Goal: Task Accomplishment & Management: Manage account settings

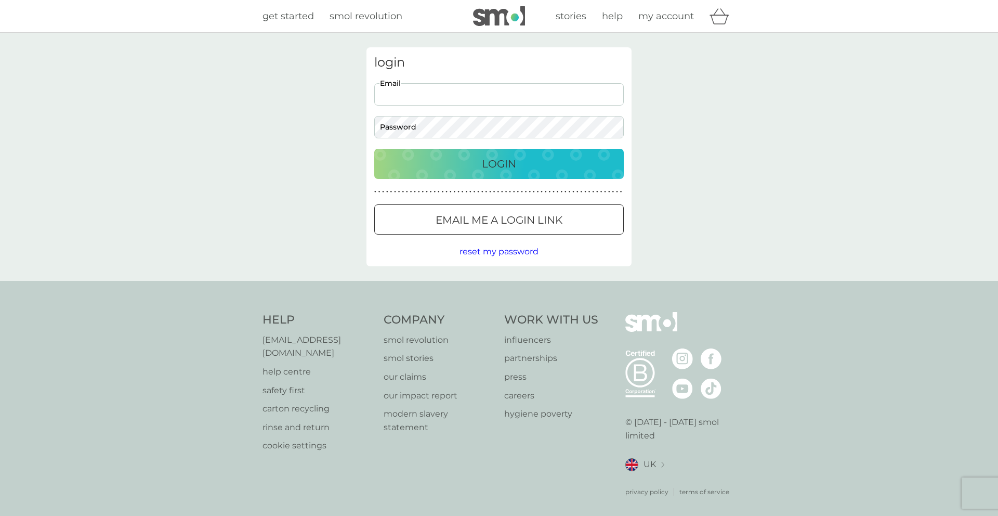
click at [417, 93] on input "Email" at bounding box center [499, 94] width 250 height 22
type input "[EMAIL_ADDRESS][DOMAIN_NAME]"
click at [414, 130] on body "Preferences Decline Accept get started smol revolution stories help my account …" at bounding box center [499, 264] width 998 height 528
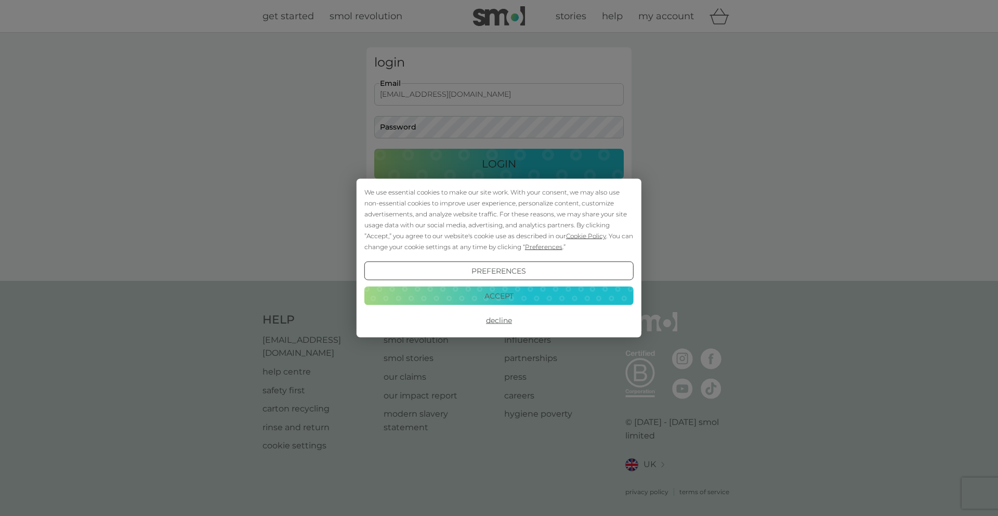
click at [495, 294] on button "Accept" at bounding box center [498, 295] width 269 height 19
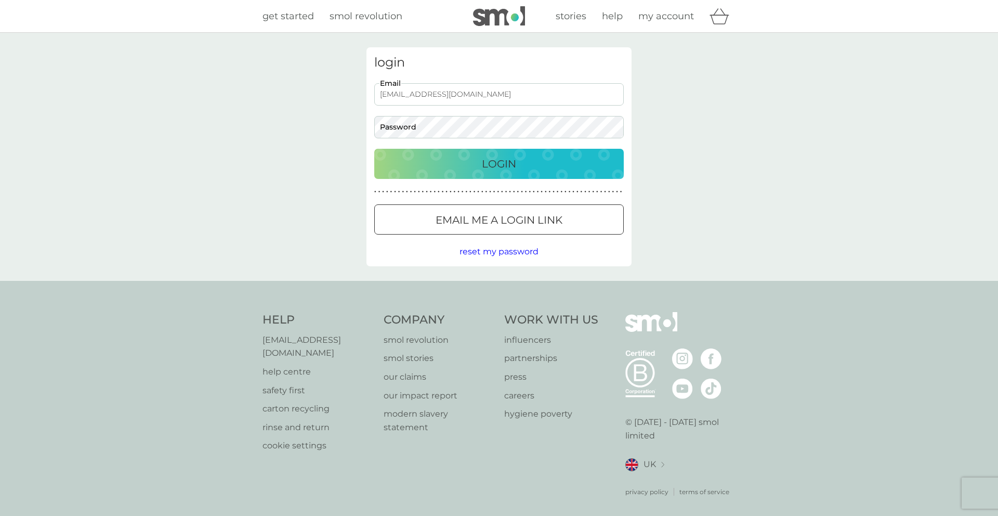
drag, startPoint x: 483, startPoint y: 254, endPoint x: 734, endPoint y: 182, distance: 260.5
click at [733, 182] on div "login [EMAIL_ADDRESS][DOMAIN_NAME] Email Password Login ● ● ● ● ● ● ● ● ● ● ● ●…" at bounding box center [499, 157] width 998 height 248
click at [494, 219] on div at bounding box center [498, 220] width 37 height 11
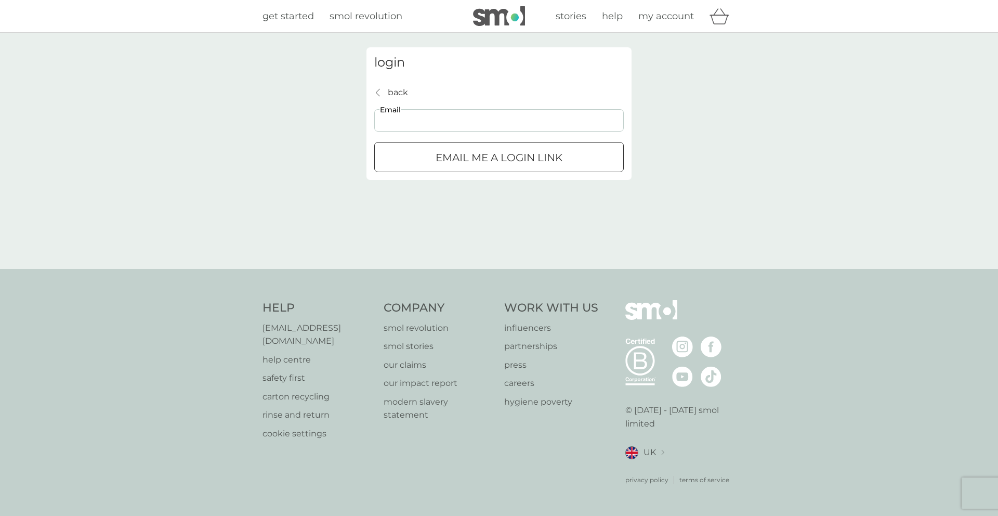
click at [454, 122] on input "Email" at bounding box center [499, 120] width 250 height 22
type input "[EMAIL_ADDRESS][DOMAIN_NAME]"
click at [469, 160] on p "Email me a login link" at bounding box center [499, 157] width 127 height 17
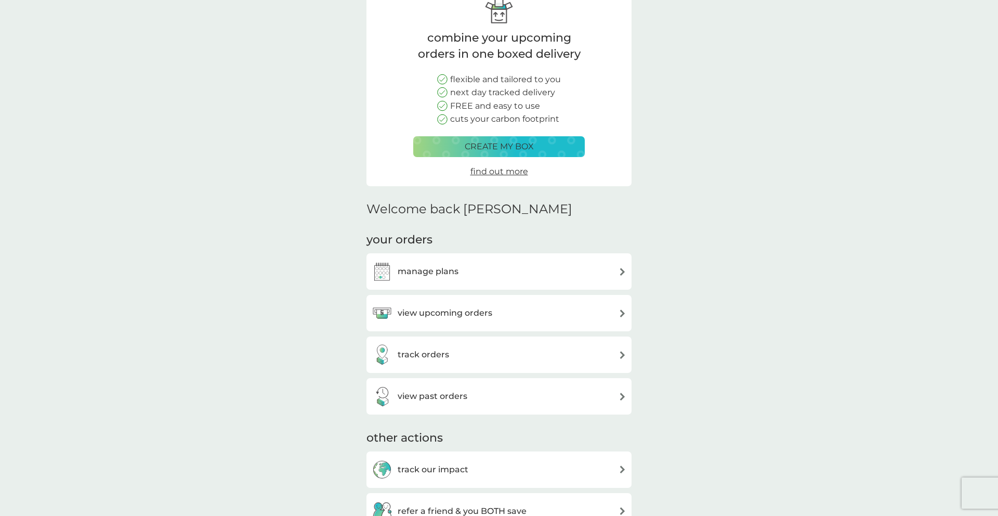
scroll to position [61, 0]
click at [434, 270] on h3 "manage plans" at bounding box center [428, 272] width 61 height 14
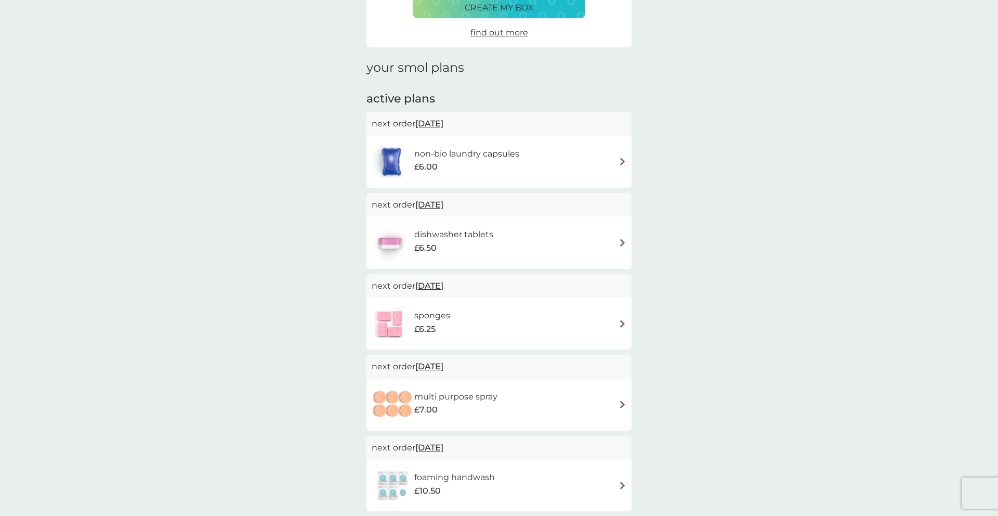
scroll to position [94, 0]
click at [531, 324] on div "sponges £6.25" at bounding box center [499, 324] width 255 height 36
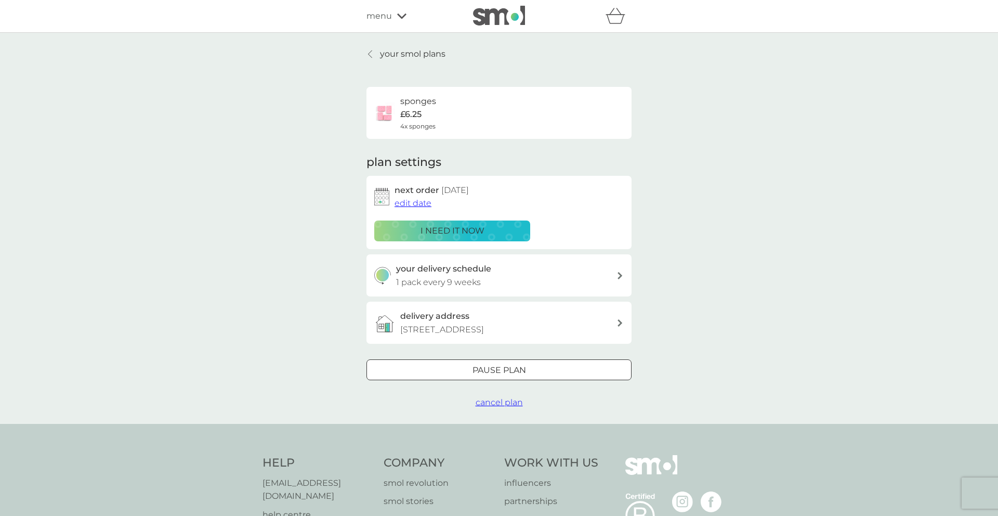
click at [505, 407] on span "cancel plan" at bounding box center [499, 402] width 47 height 10
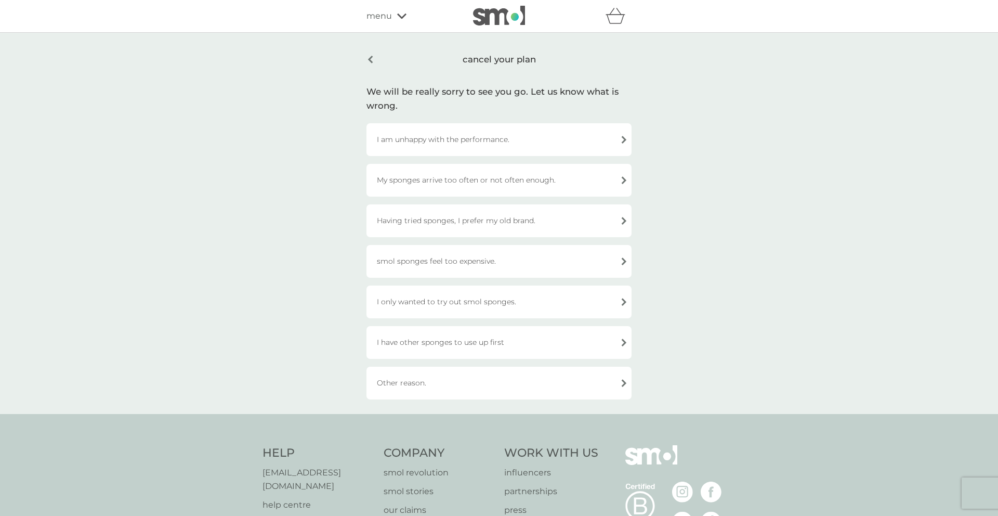
click at [466, 339] on div "I have other sponges to use up first" at bounding box center [498, 342] width 265 height 33
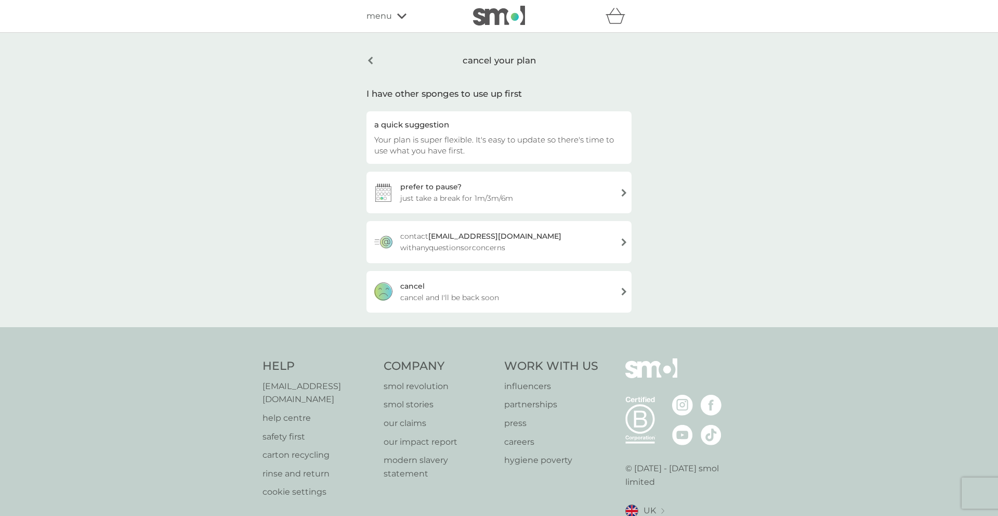
click at [440, 285] on div "cancel cancel and I'll be back soon" at bounding box center [498, 292] width 265 height 42
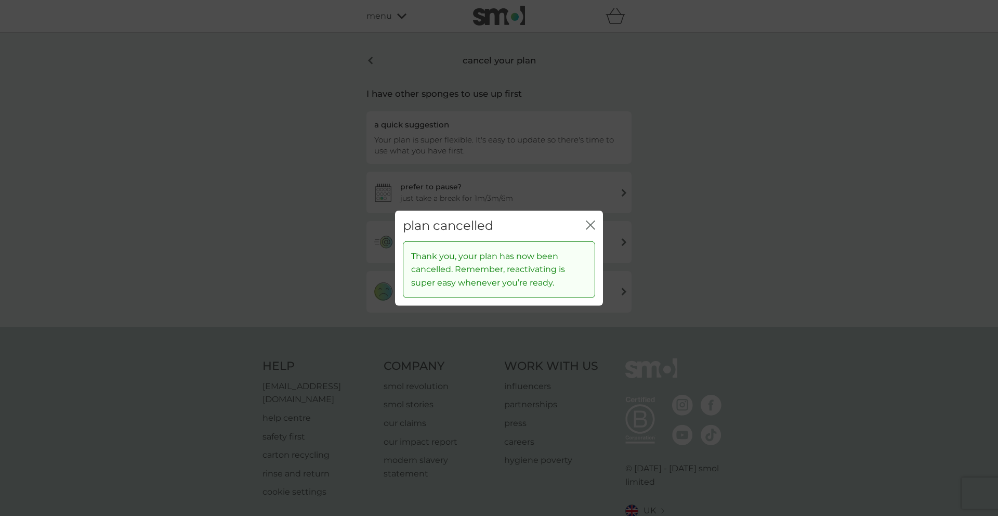
click at [590, 222] on icon "close" at bounding box center [590, 224] width 9 height 9
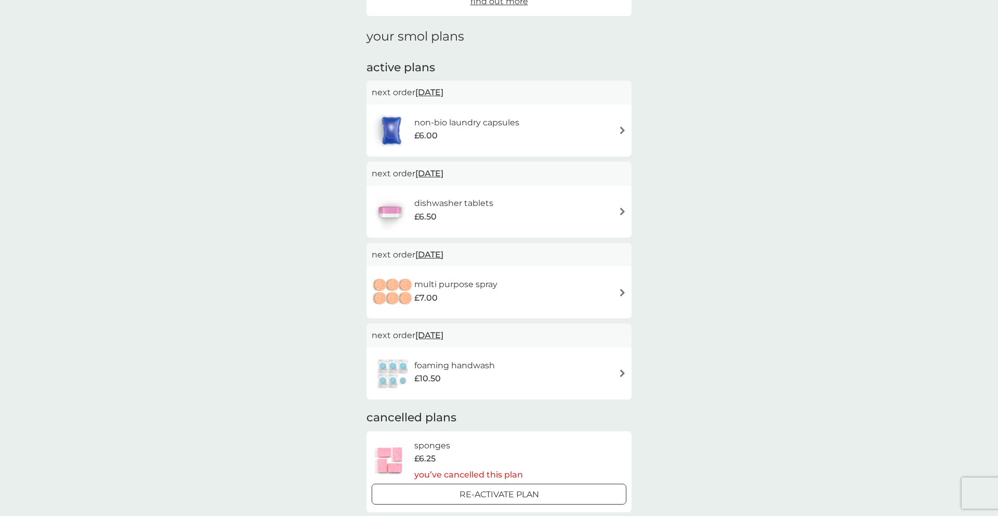
scroll to position [123, 0]
click at [441, 119] on h6 "non-bio laundry capsules" at bounding box center [466, 126] width 105 height 14
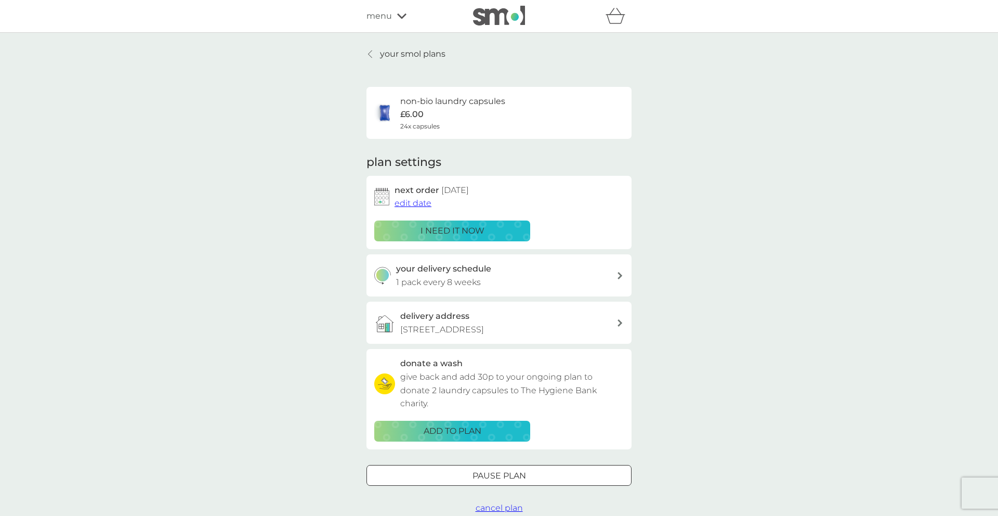
click at [405, 57] on p "your smol plans" at bounding box center [412, 54] width 65 height 14
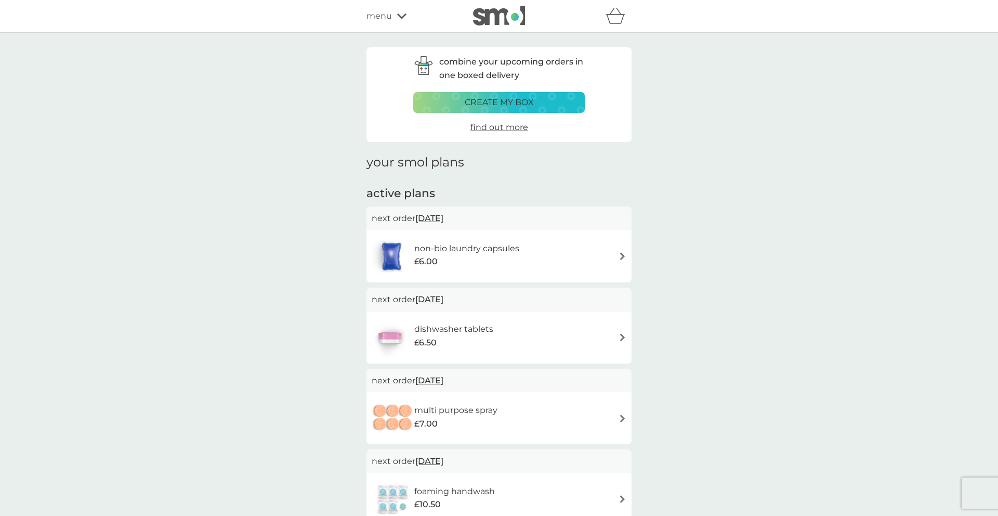
click at [488, 100] on p "create my box" at bounding box center [499, 103] width 69 height 14
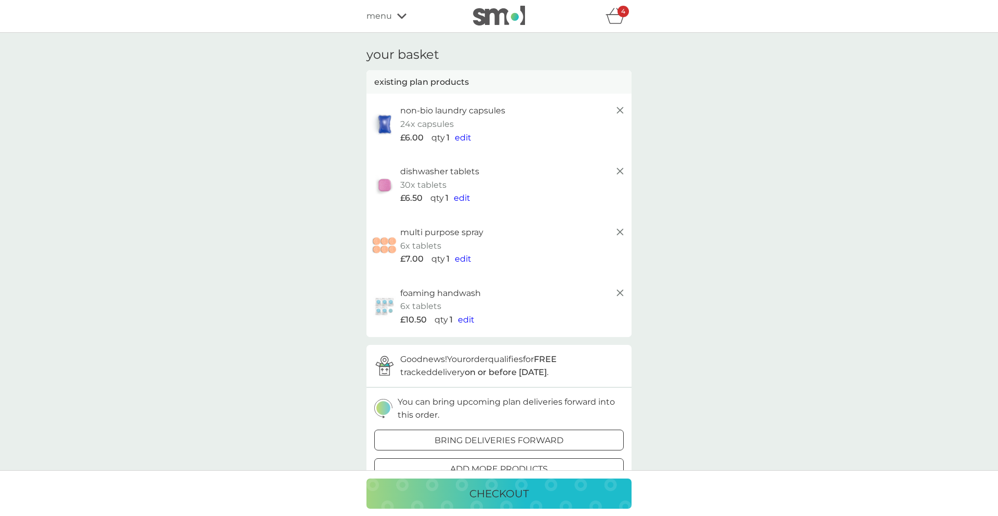
click at [381, 15] on span "menu" at bounding box center [378, 16] width 25 height 14
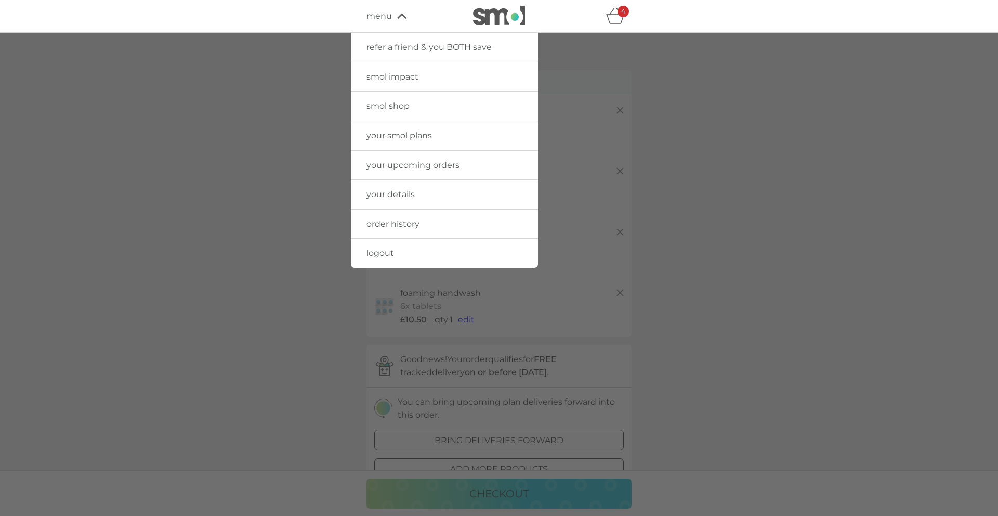
click at [405, 160] on span "your upcoming orders" at bounding box center [412, 165] width 93 height 10
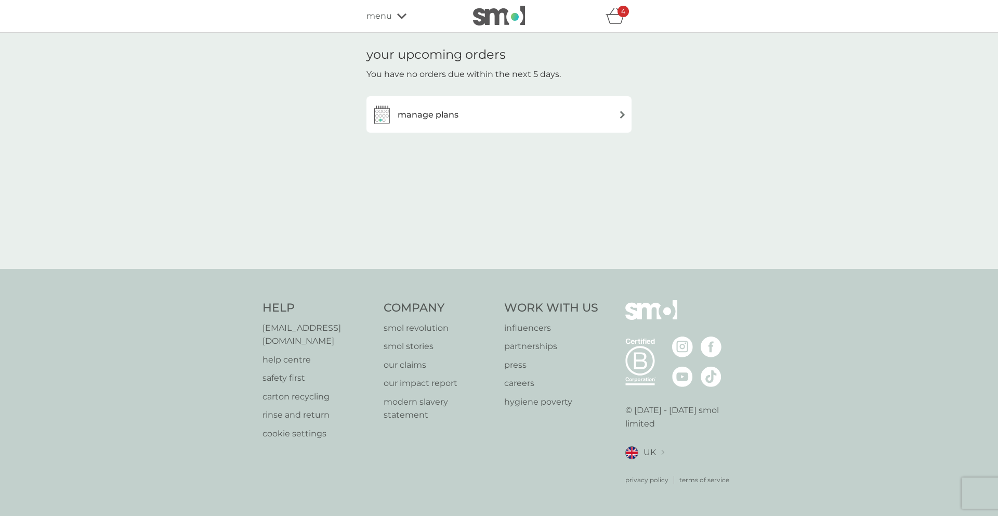
click at [437, 125] on div "manage plans" at bounding box center [415, 114] width 87 height 21
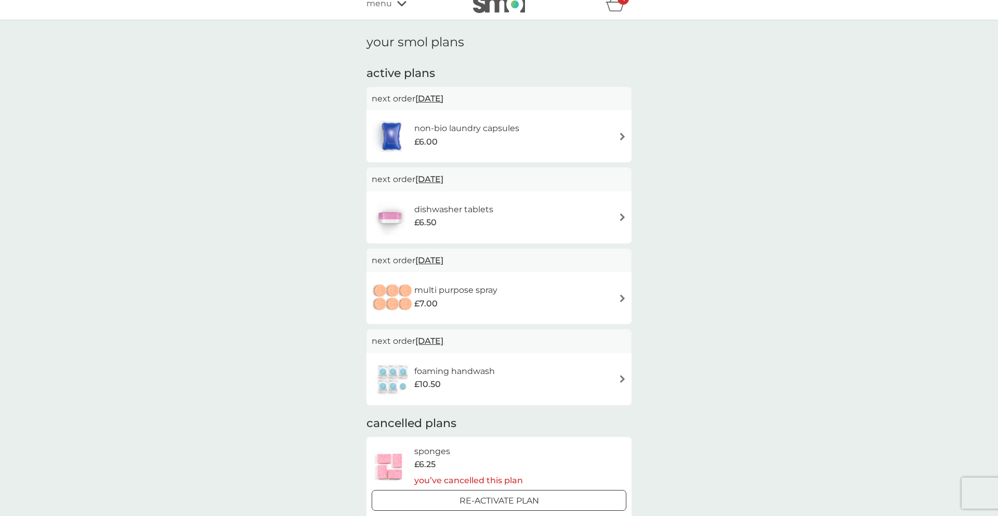
scroll to position [14, 0]
click at [443, 101] on span "11 Nov 2025" at bounding box center [429, 97] width 28 height 20
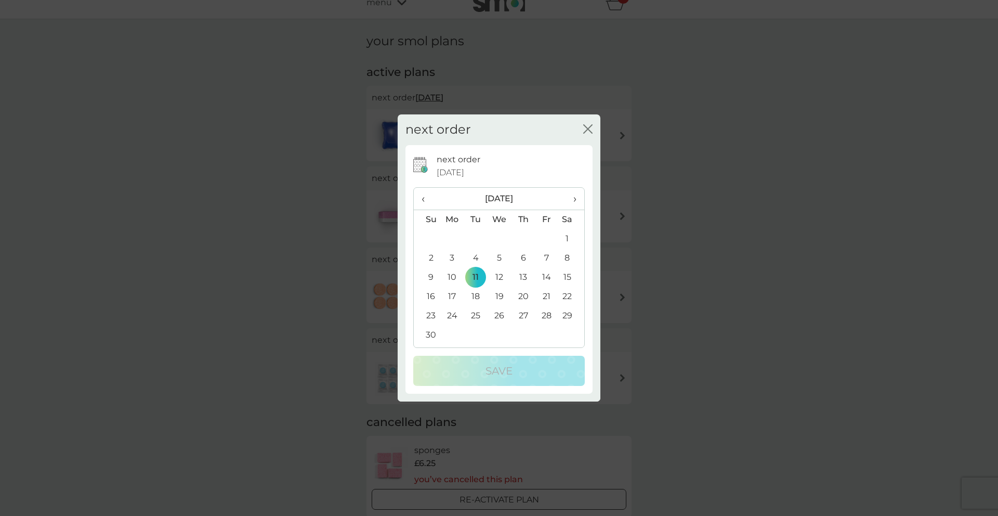
click at [586, 128] on icon "close" at bounding box center [587, 128] width 9 height 9
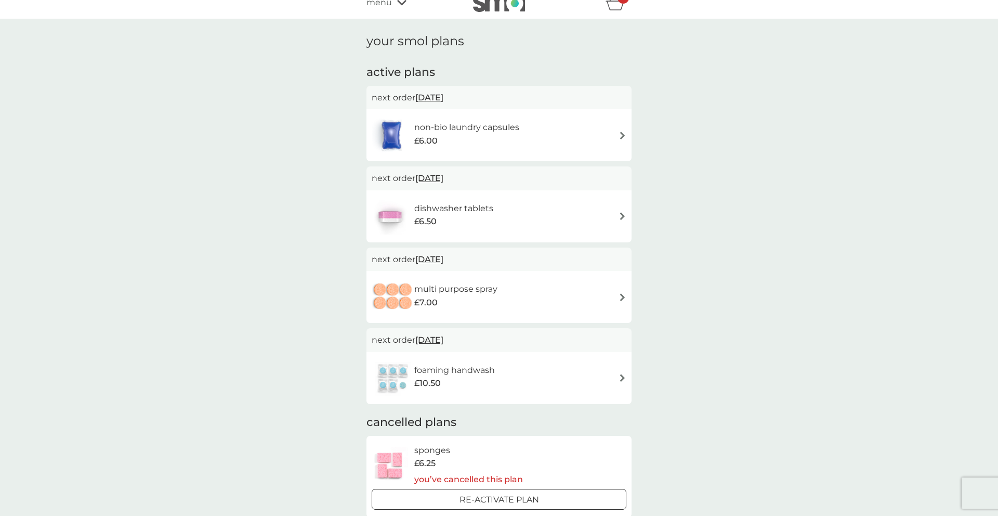
click at [445, 208] on h6 "dishwasher tablets" at bounding box center [453, 209] width 79 height 14
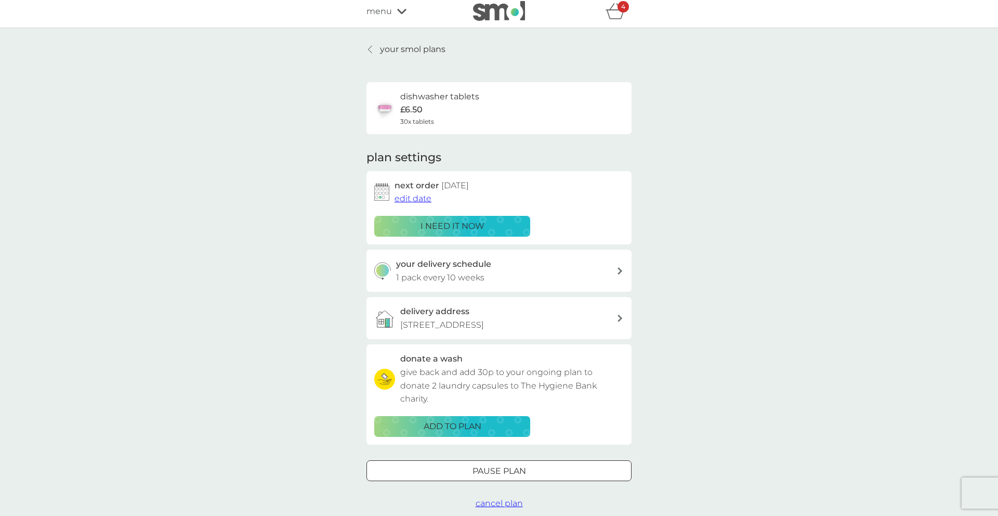
scroll to position [4, 0]
click at [411, 47] on p "your smol plans" at bounding box center [412, 50] width 65 height 14
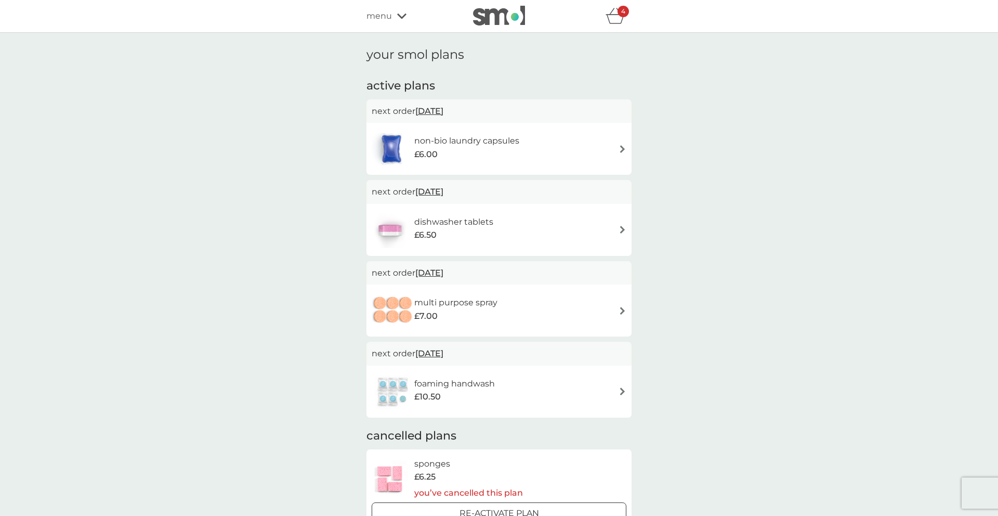
click at [420, 139] on h6 "non-bio laundry capsules" at bounding box center [466, 141] width 105 height 14
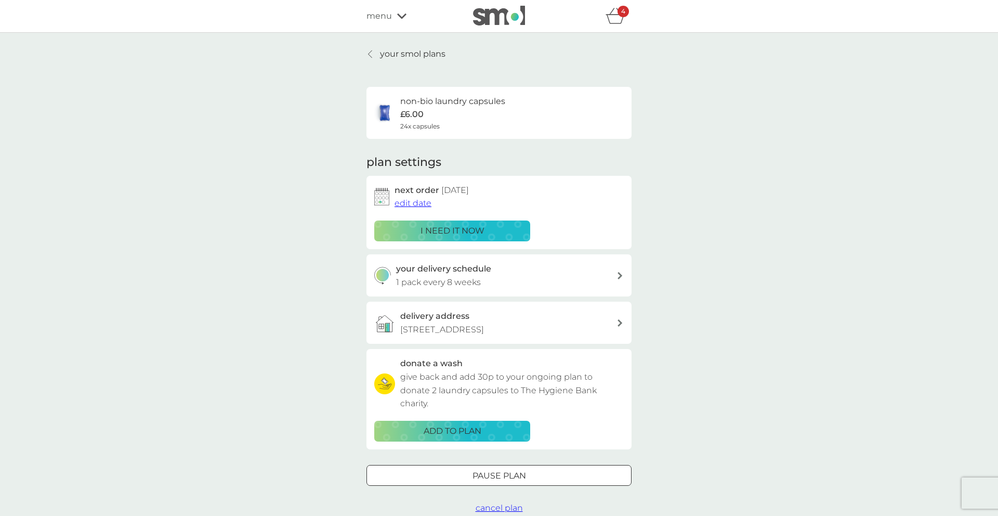
click at [396, 50] on p "your smol plans" at bounding box center [412, 54] width 65 height 14
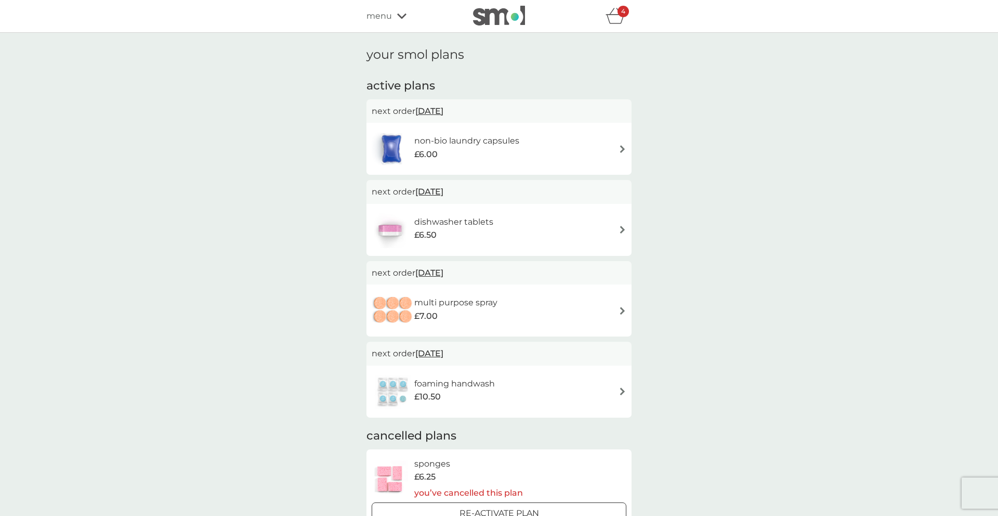
click at [443, 111] on span "11 Nov 2025" at bounding box center [429, 111] width 28 height 20
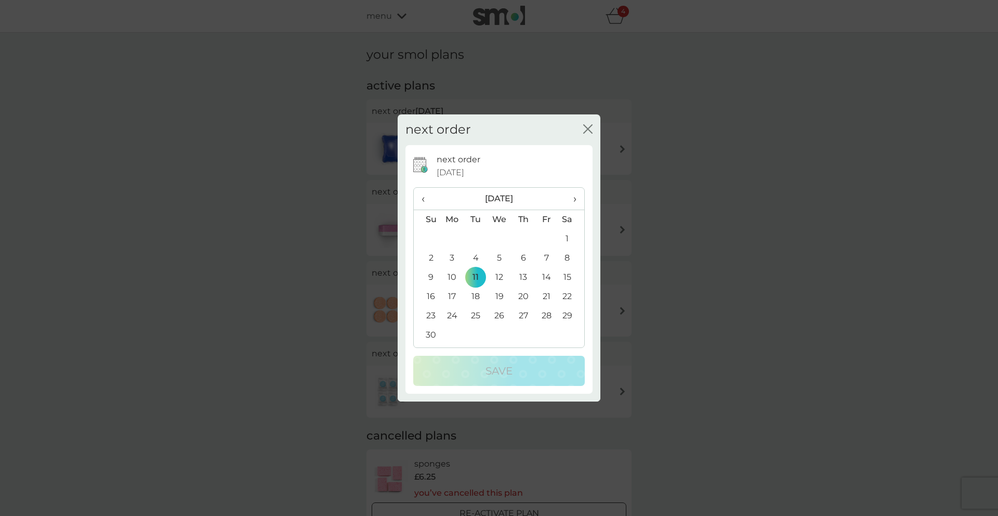
click at [580, 203] on th "›" at bounding box center [571, 199] width 26 height 22
click at [475, 257] on td "9" at bounding box center [475, 257] width 23 height 19
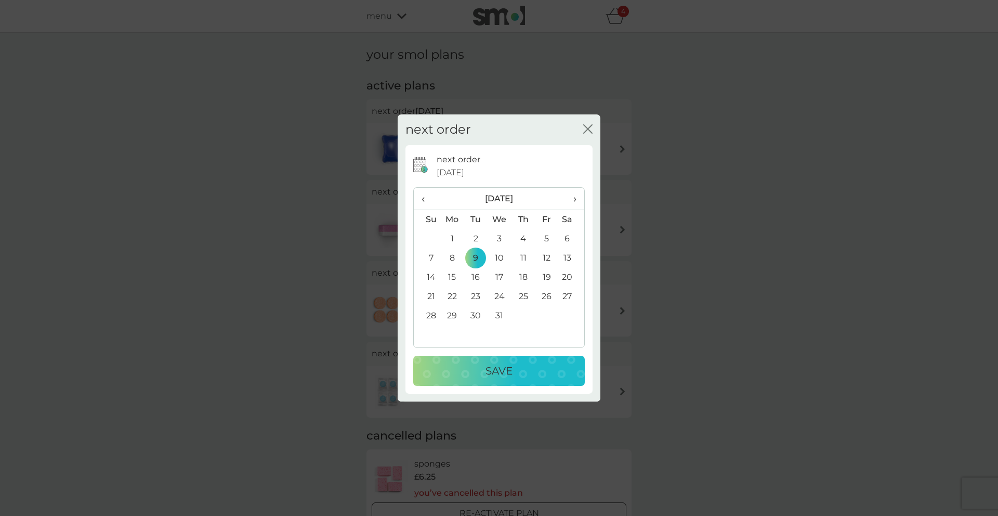
click at [484, 373] on div "Save" at bounding box center [499, 370] width 151 height 17
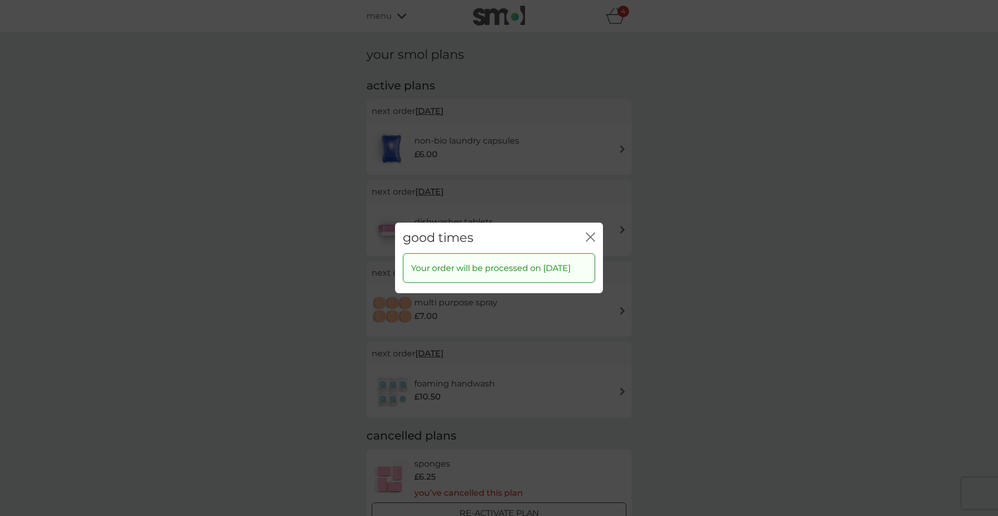
click at [590, 233] on icon "close" at bounding box center [592, 237] width 4 height 8
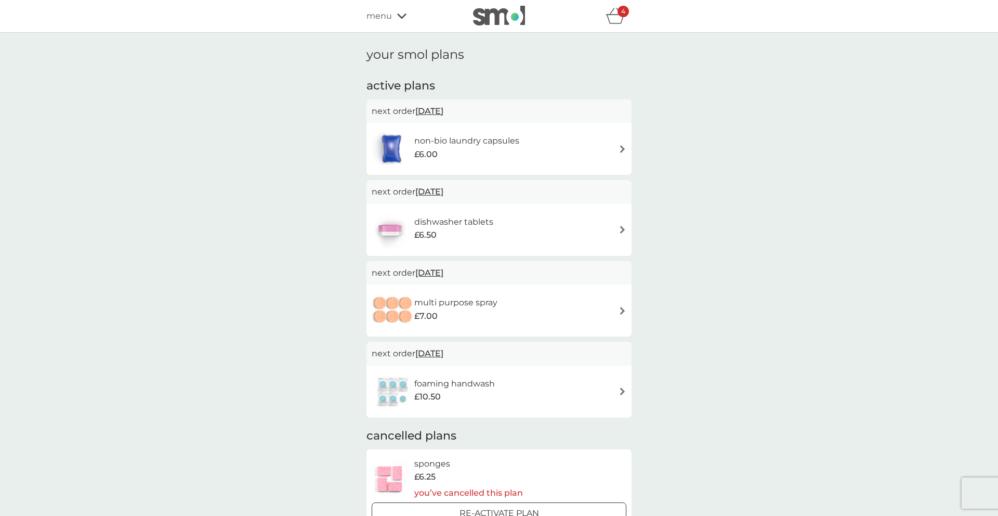
click at [443, 273] on span "10 Dec 2025" at bounding box center [429, 272] width 28 height 20
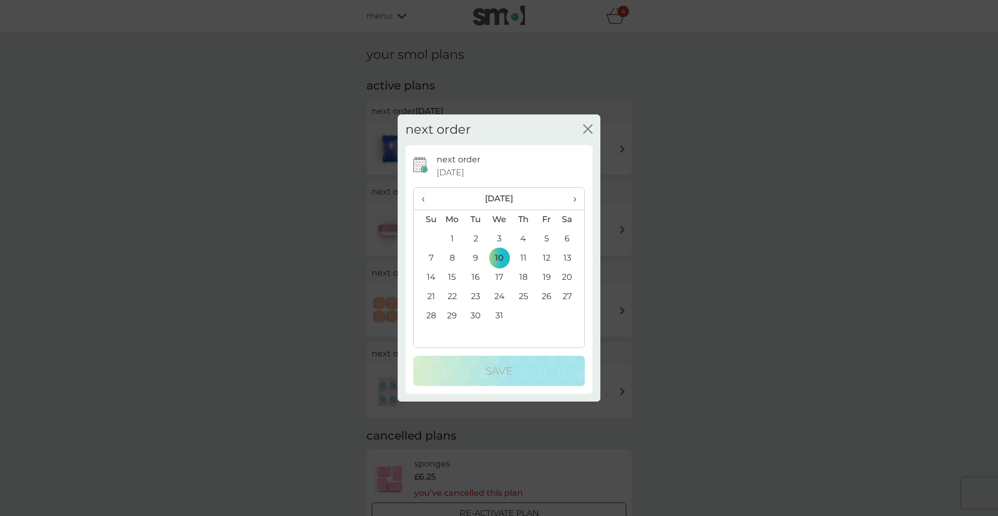
click at [476, 257] on td "9" at bounding box center [475, 257] width 23 height 19
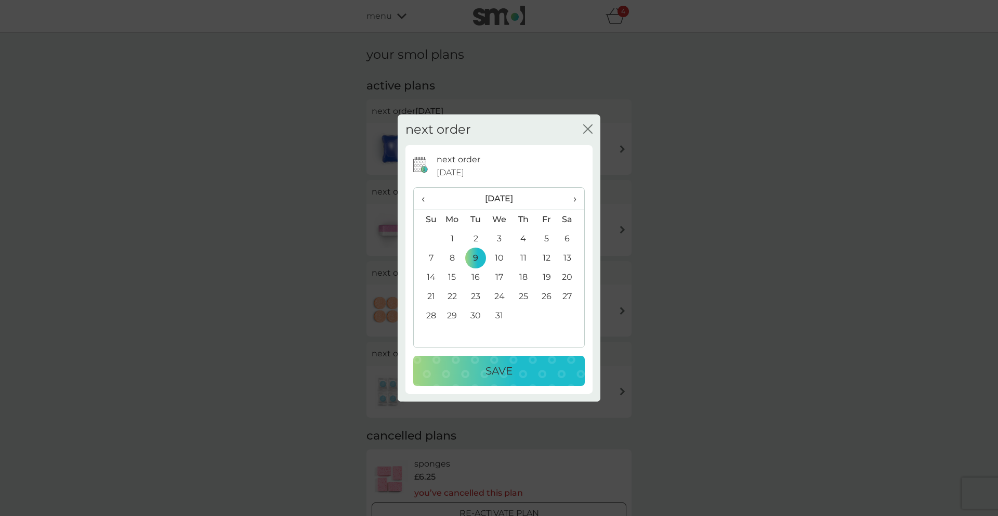
click at [476, 381] on button "Save" at bounding box center [499, 371] width 172 height 30
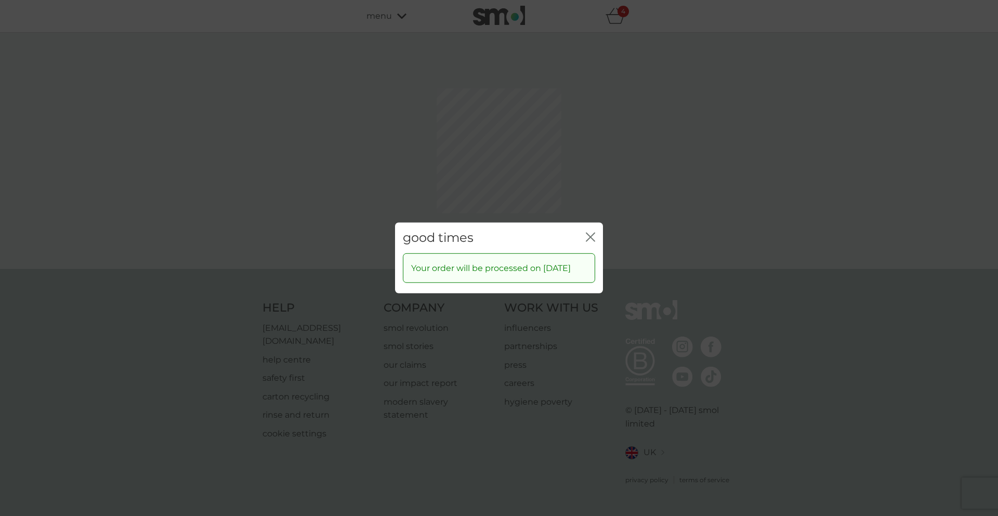
click at [587, 188] on div "good times close Your order will be processed on 9 Dec 2025" at bounding box center [499, 258] width 998 height 516
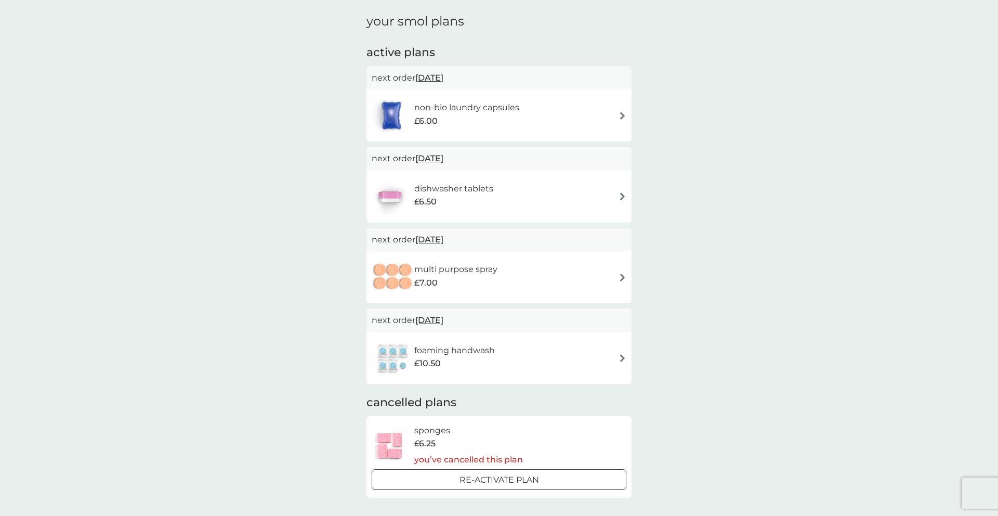
scroll to position [74, 0]
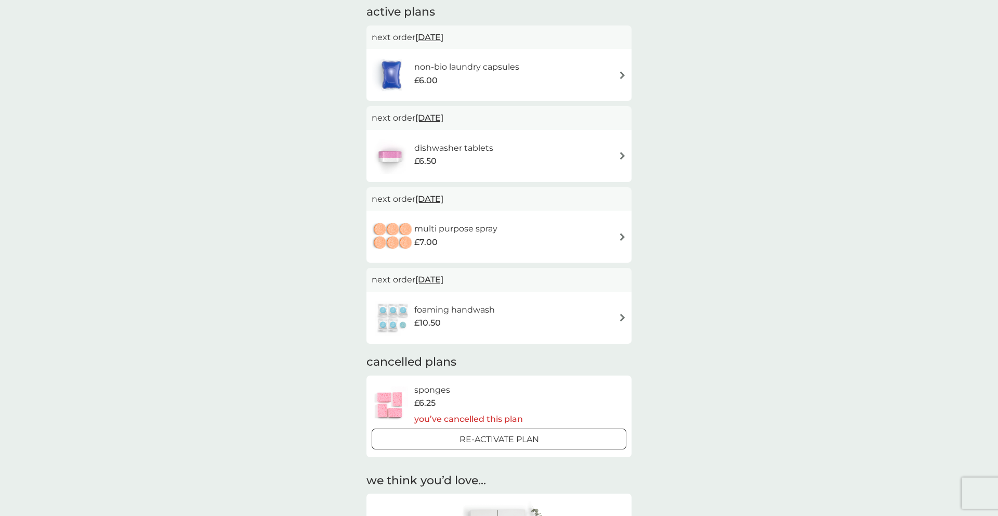
click at [443, 278] on span "29 Dec 2025" at bounding box center [429, 279] width 28 height 20
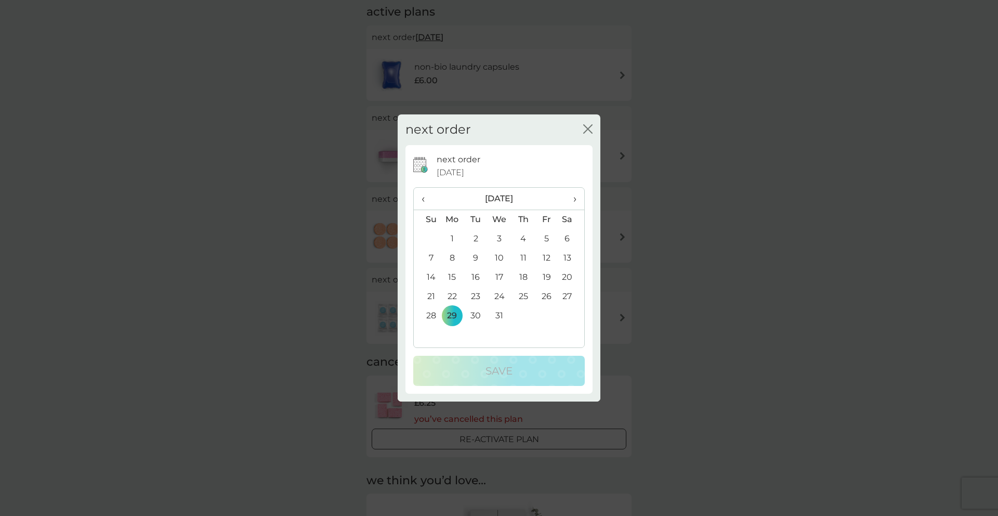
click at [474, 256] on td "9" at bounding box center [475, 257] width 23 height 19
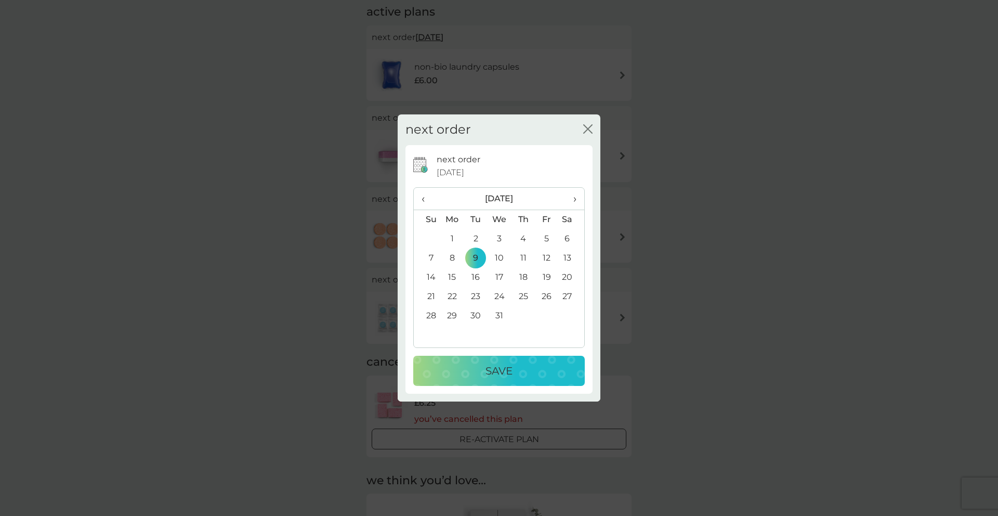
click at [485, 371] on p "Save" at bounding box center [498, 370] width 27 height 17
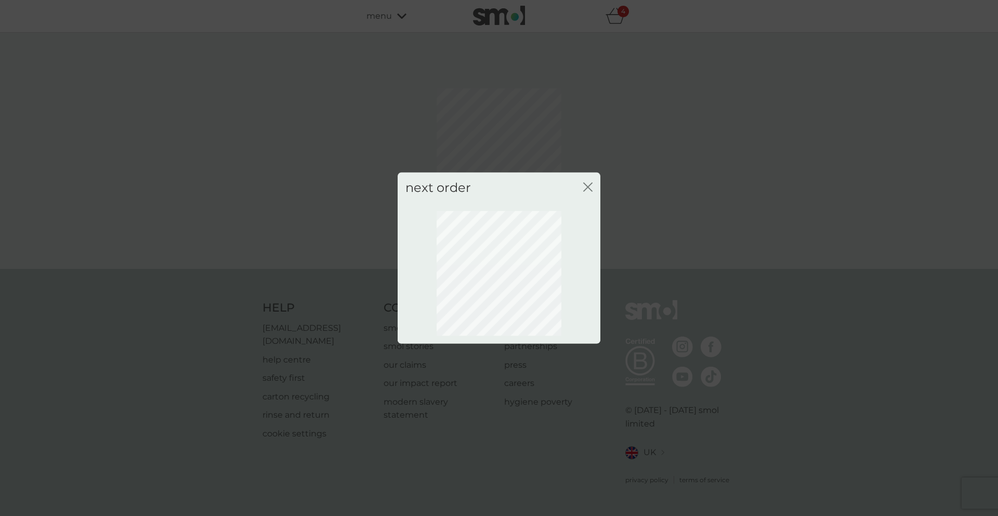
scroll to position [0, 0]
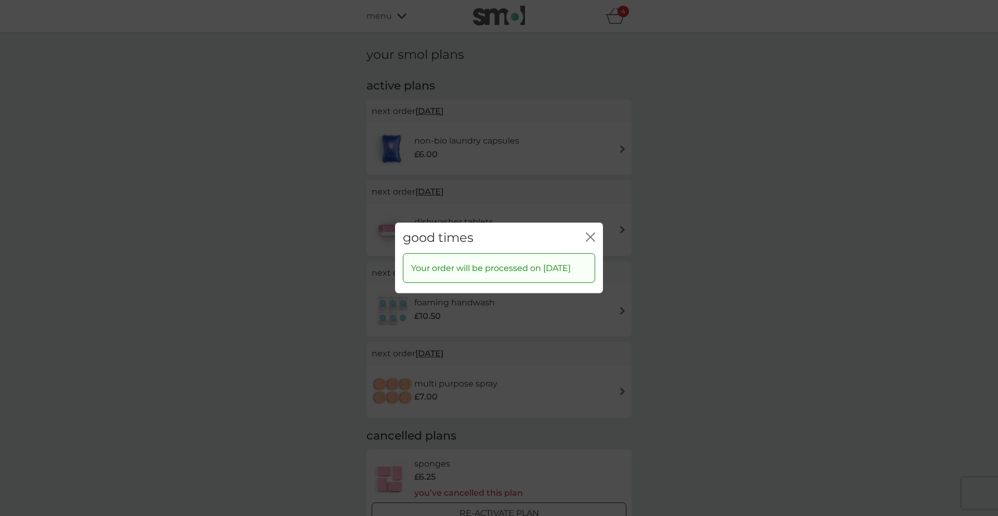
click at [592, 232] on icon "close" at bounding box center [590, 236] width 9 height 9
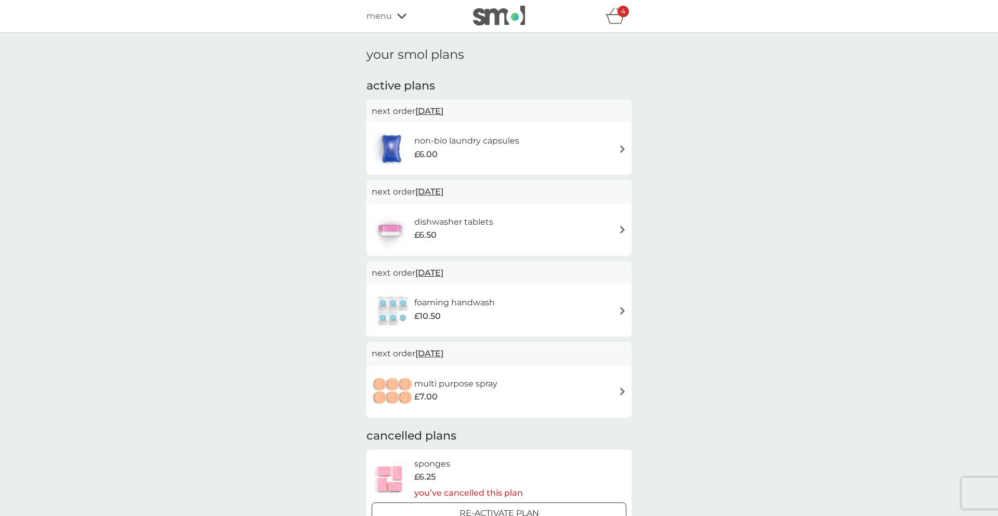
click at [387, 5] on div "refer a friend & you BOTH save smol impact smol shop your smol plans your upcom…" at bounding box center [499, 16] width 998 height 33
click at [387, 8] on div "refer a friend & you BOTH save smol impact smol shop your smol plans your upcom…" at bounding box center [498, 16] width 265 height 21
click at [387, 14] on span "menu" at bounding box center [378, 16] width 25 height 14
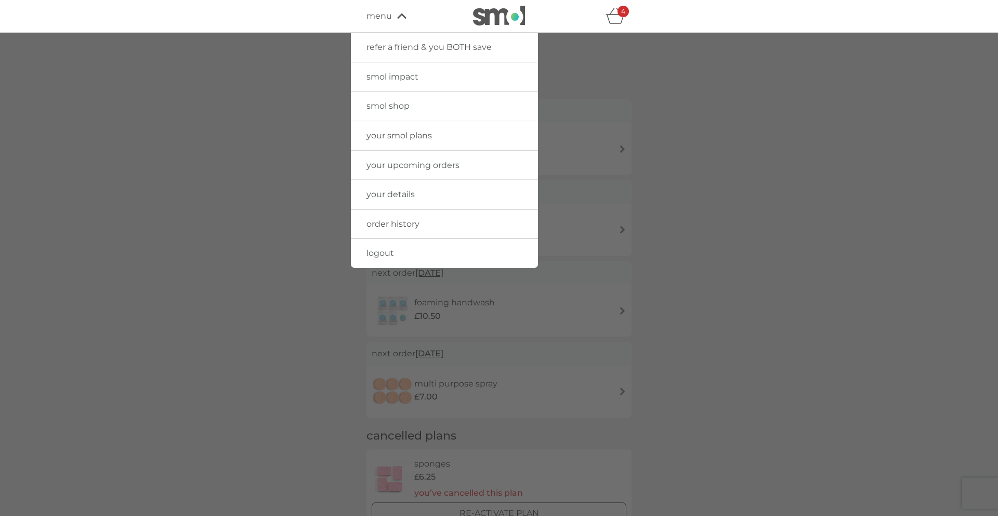
click at [393, 141] on link "your smol plans" at bounding box center [444, 135] width 187 height 29
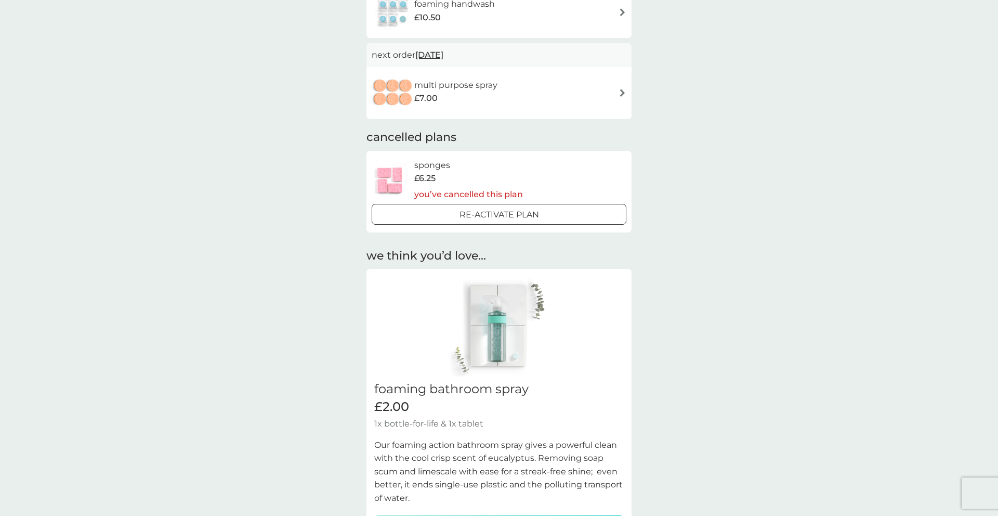
scroll to position [584, 0]
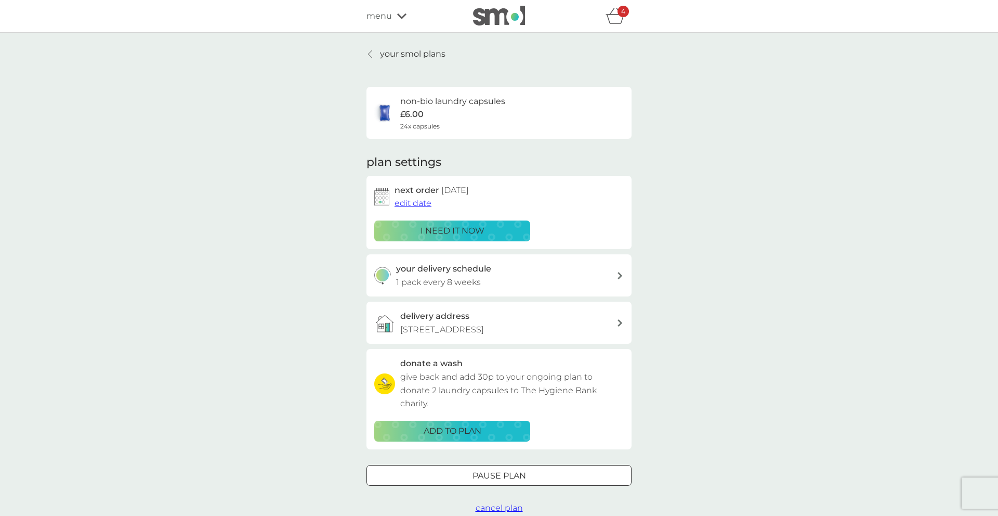
click at [403, 59] on p "your smol plans" at bounding box center [412, 54] width 65 height 14
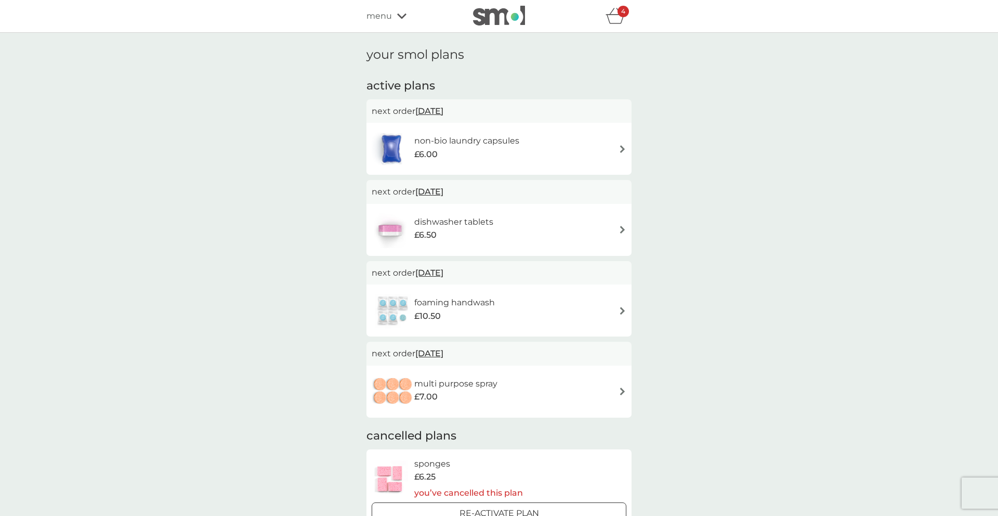
click at [385, 17] on span "menu" at bounding box center [378, 16] width 25 height 14
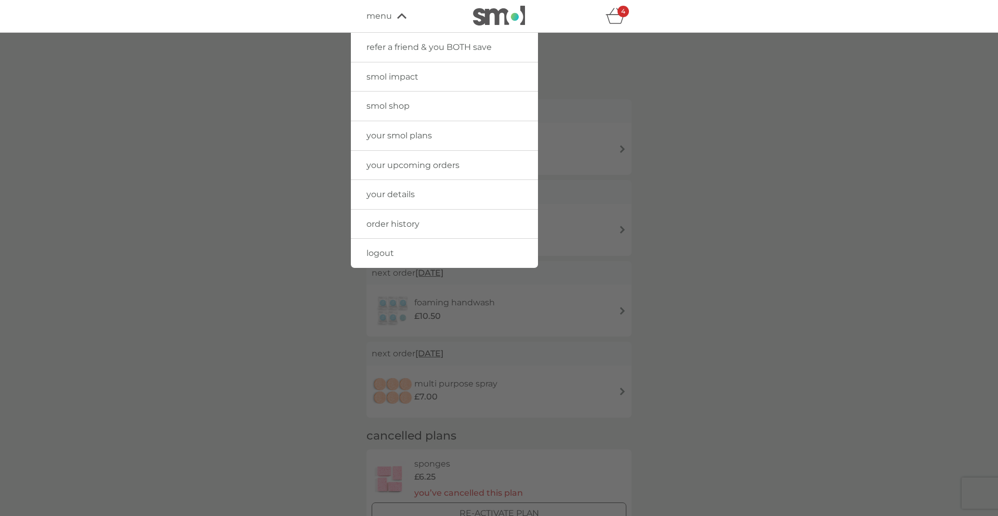
click at [389, 109] on span "smol shop" at bounding box center [387, 106] width 43 height 10
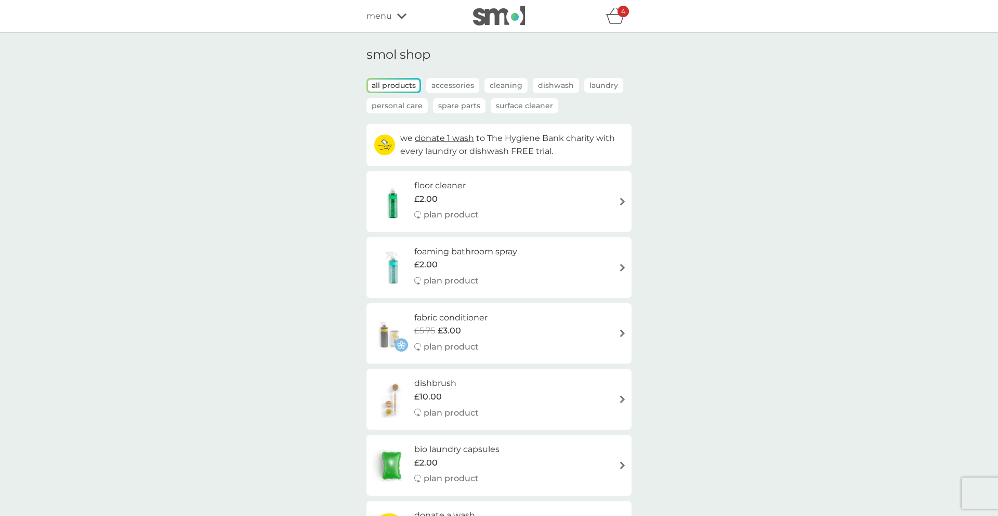
click at [387, 15] on span "menu" at bounding box center [378, 16] width 25 height 14
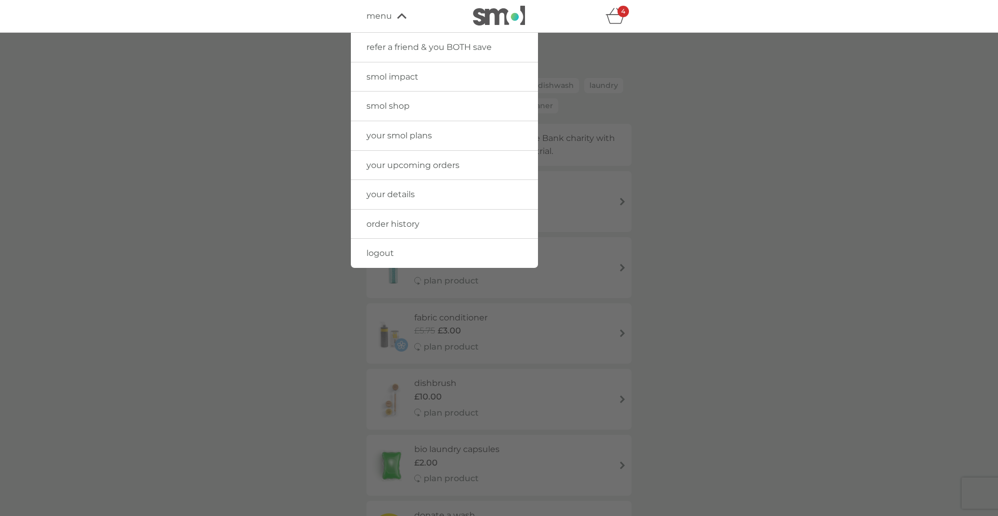
click at [388, 167] on span "your upcoming orders" at bounding box center [412, 165] width 93 height 10
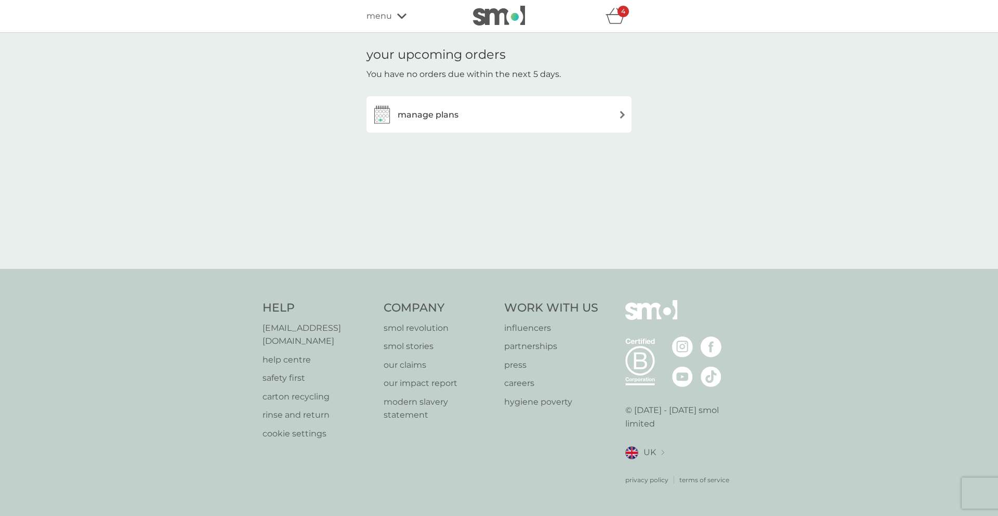
click at [428, 119] on h3 "manage plans" at bounding box center [428, 115] width 61 height 14
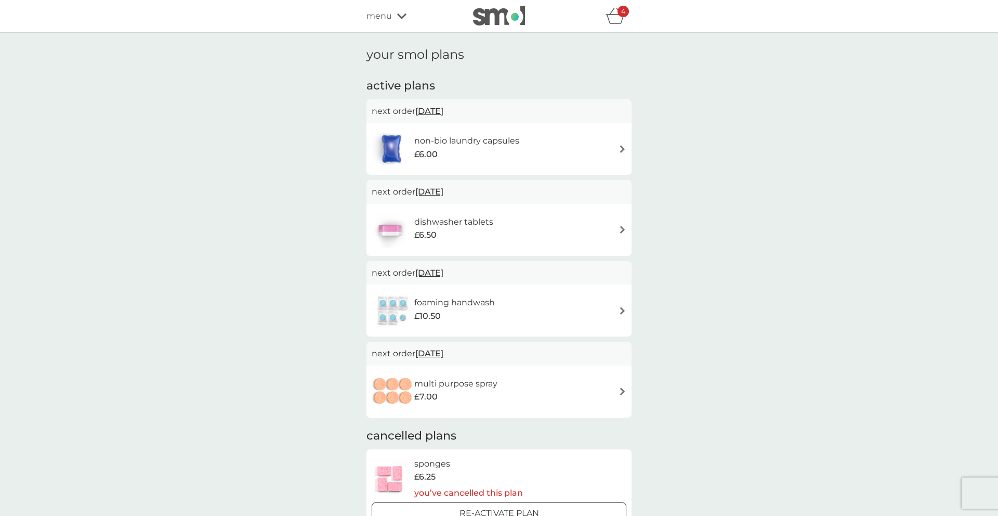
click at [387, 18] on span "menu" at bounding box center [378, 16] width 25 height 14
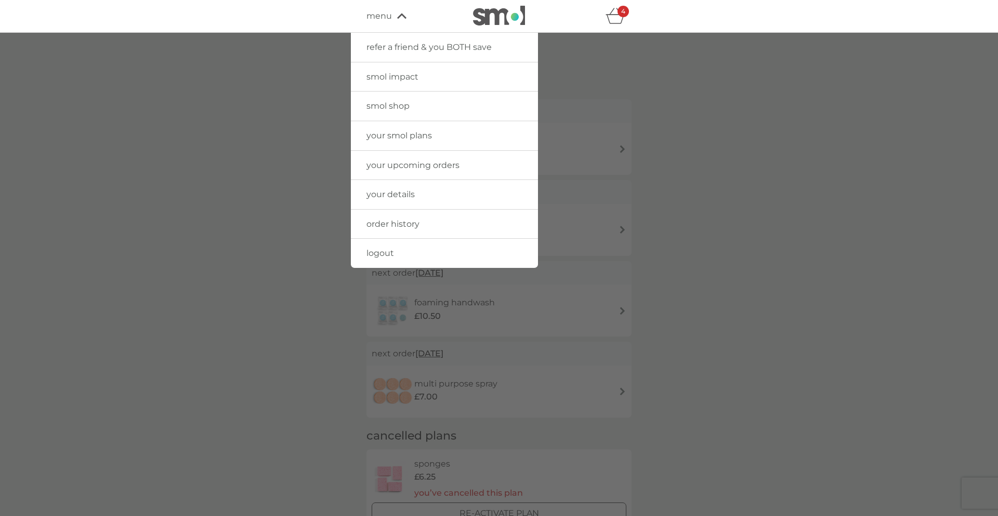
click at [407, 193] on span "your details" at bounding box center [390, 194] width 48 height 10
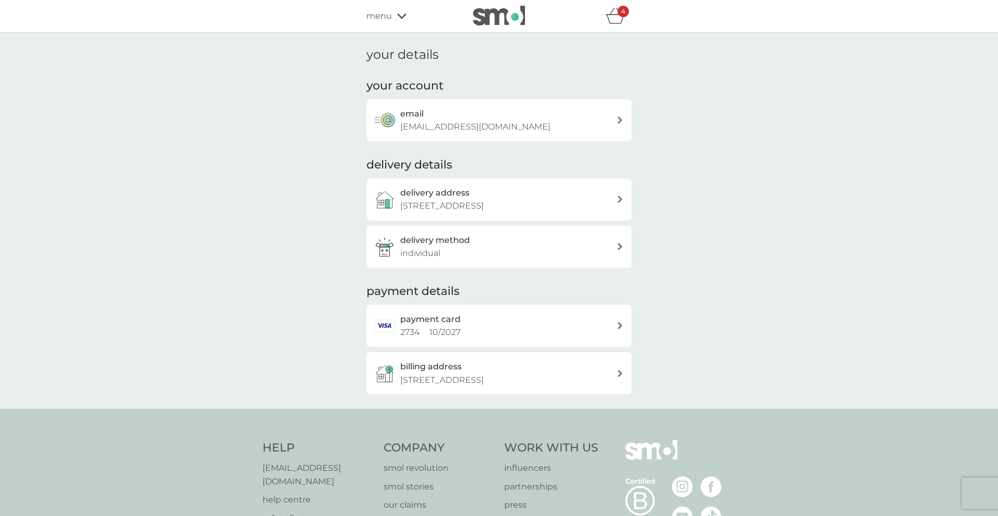
click at [387, 16] on span "menu" at bounding box center [378, 16] width 25 height 14
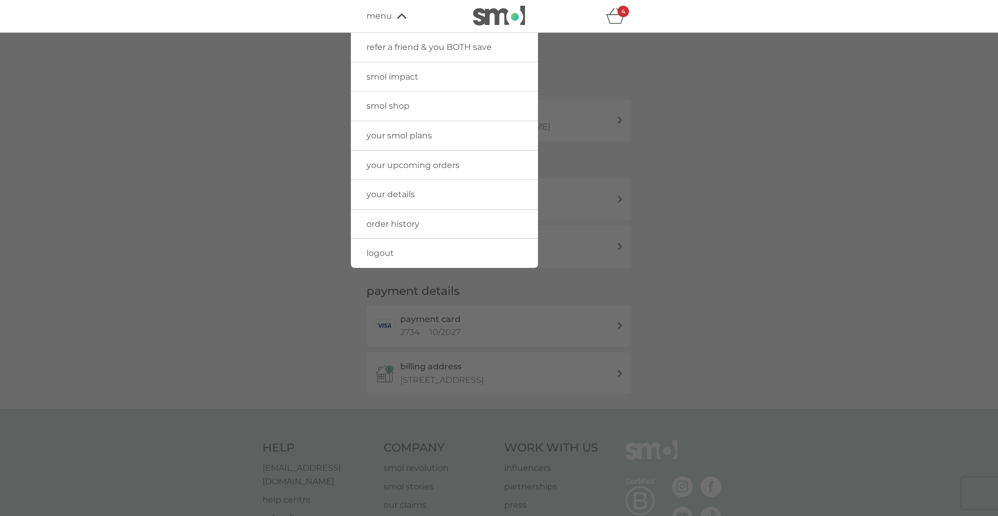
click at [494, 16] on img at bounding box center [499, 16] width 52 height 20
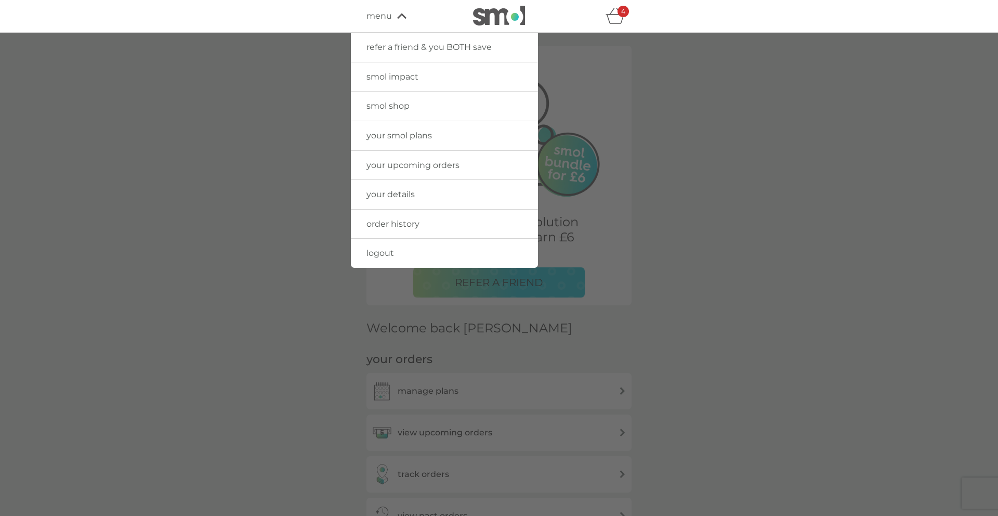
click at [252, 193] on div at bounding box center [499, 291] width 998 height 516
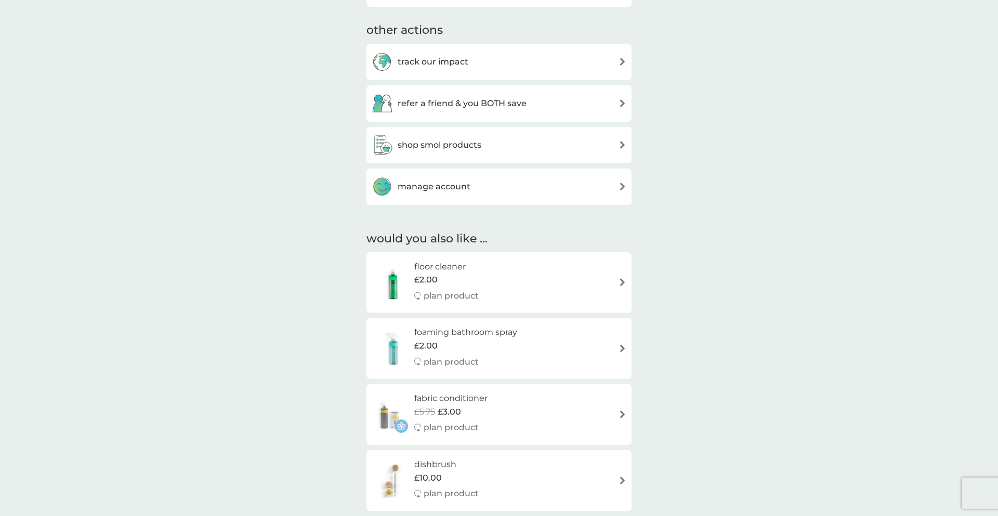
scroll to position [527, 0]
click at [400, 198] on div "manage account" at bounding box center [498, 187] width 265 height 36
click at [423, 183] on h3 "manage account" at bounding box center [434, 187] width 73 height 14
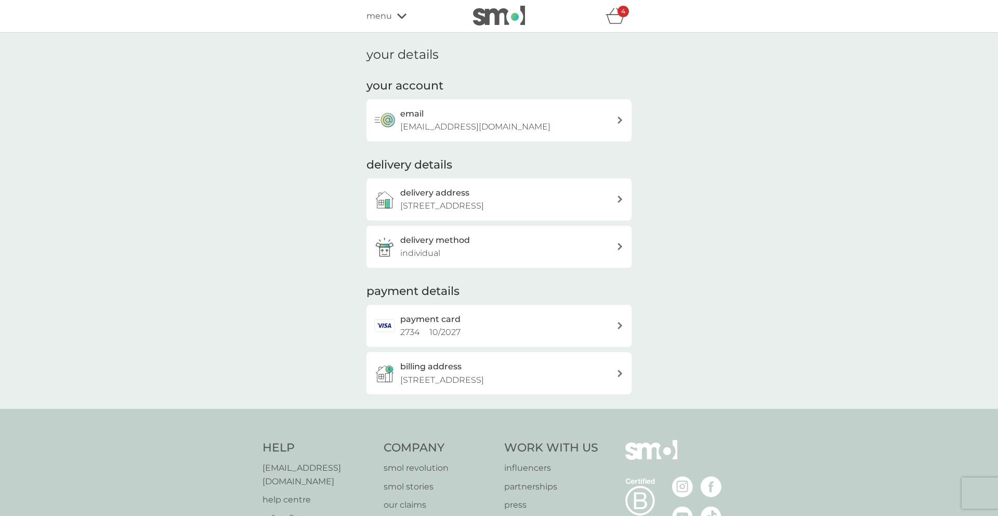
click at [386, 15] on span "menu" at bounding box center [378, 16] width 25 height 14
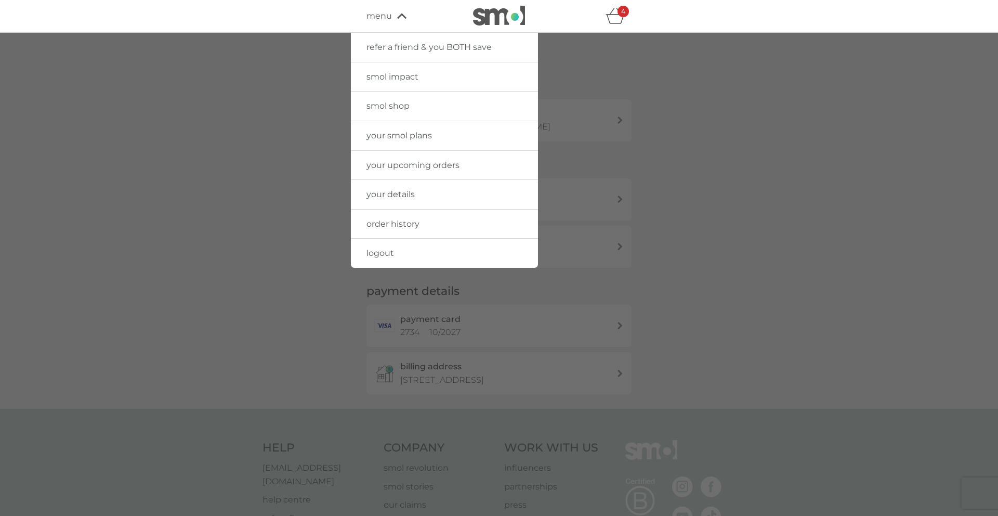
click at [385, 225] on span "order history" at bounding box center [392, 224] width 53 height 10
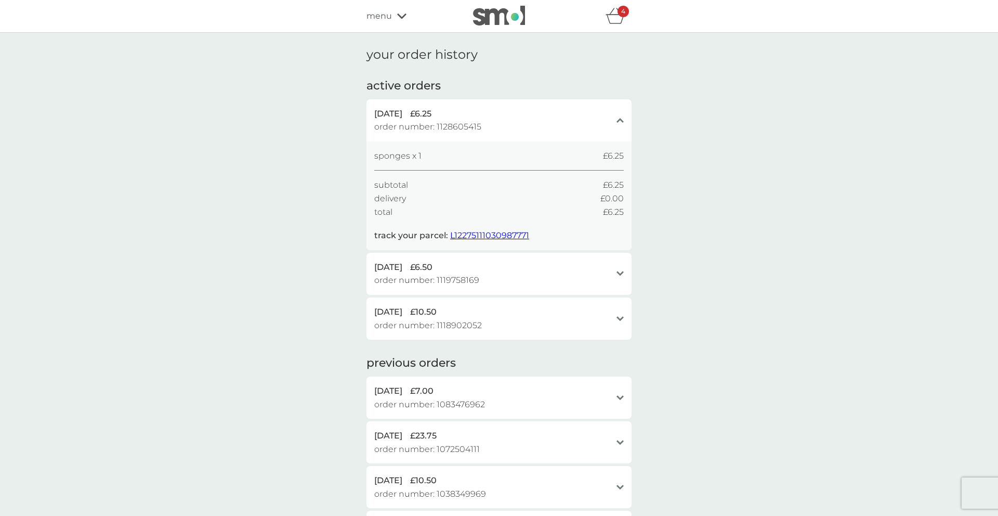
click at [622, 269] on div "open" at bounding box center [619, 273] width 7 height 8
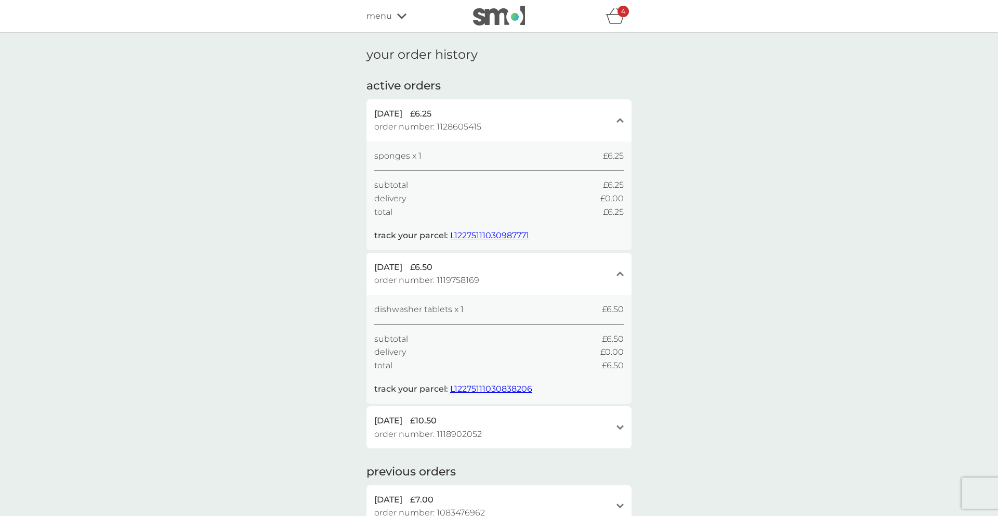
click at [622, 272] on icon "close" at bounding box center [619, 273] width 7 height 5
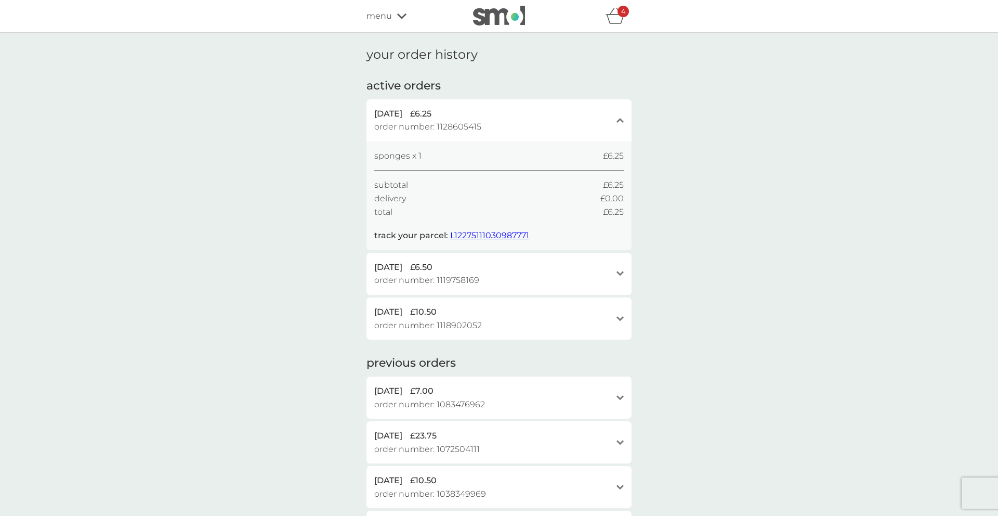
click at [620, 317] on icon "open" at bounding box center [619, 318] width 7 height 5
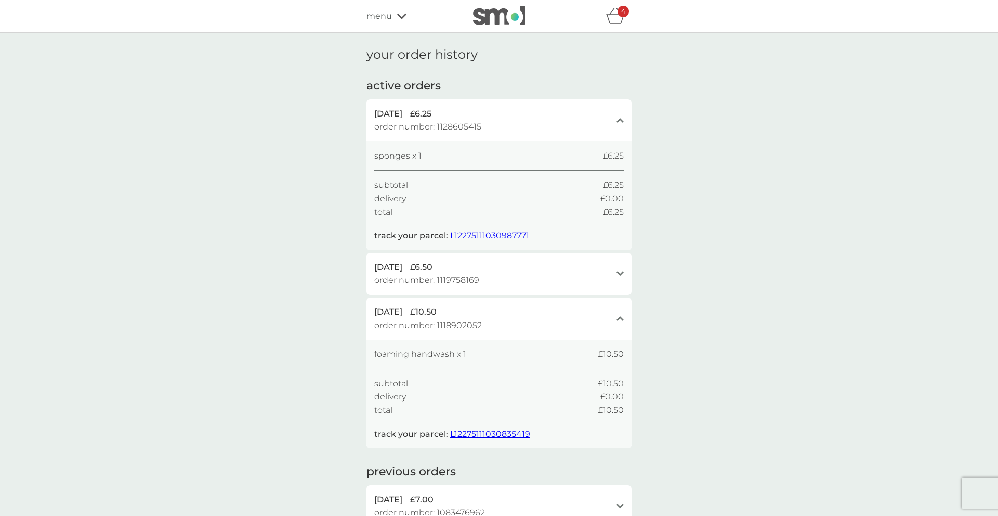
click at [620, 317] on icon at bounding box center [619, 318] width 7 height 5
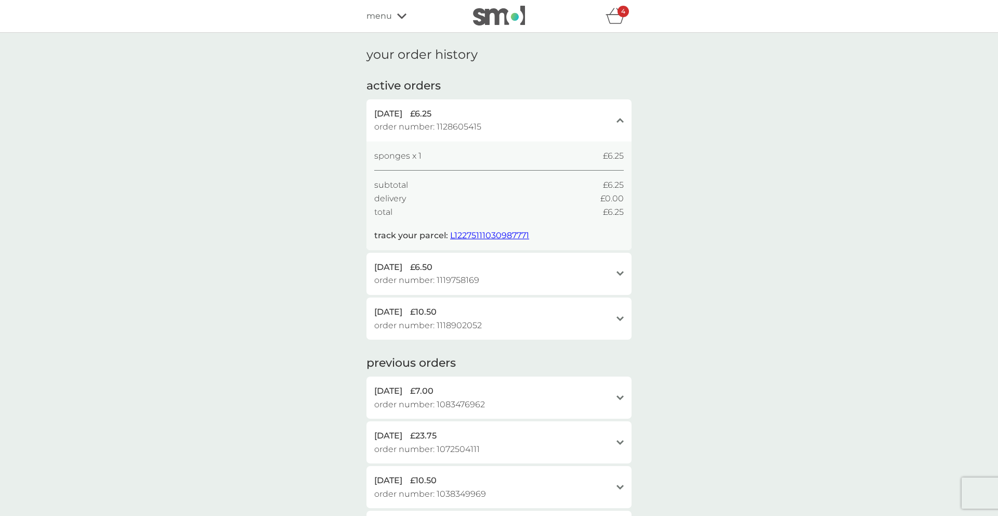
click at [623, 393] on div "open" at bounding box center [619, 397] width 7 height 8
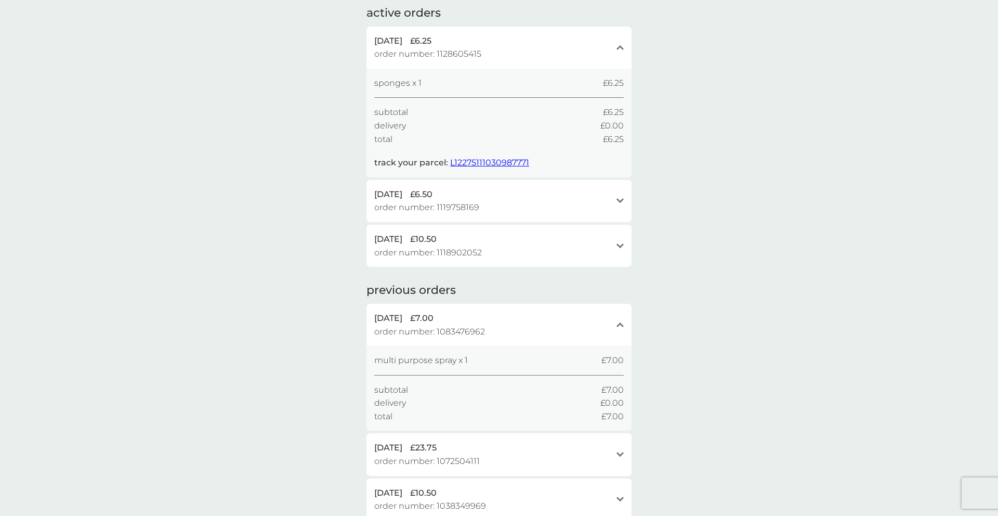
scroll to position [77, 0]
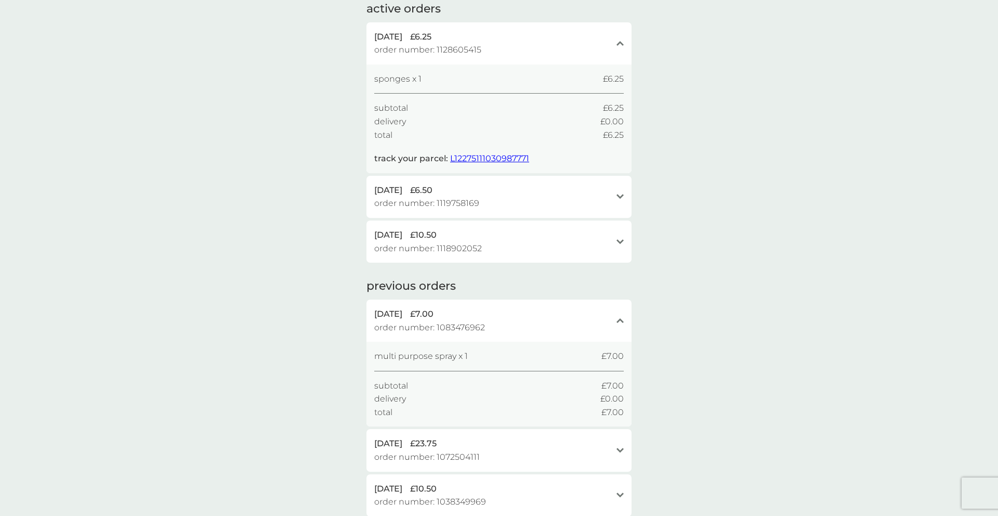
click at [624, 319] on div "20 Aug 2025 £7.00 order number: 1083476962 close" at bounding box center [498, 320] width 265 height 42
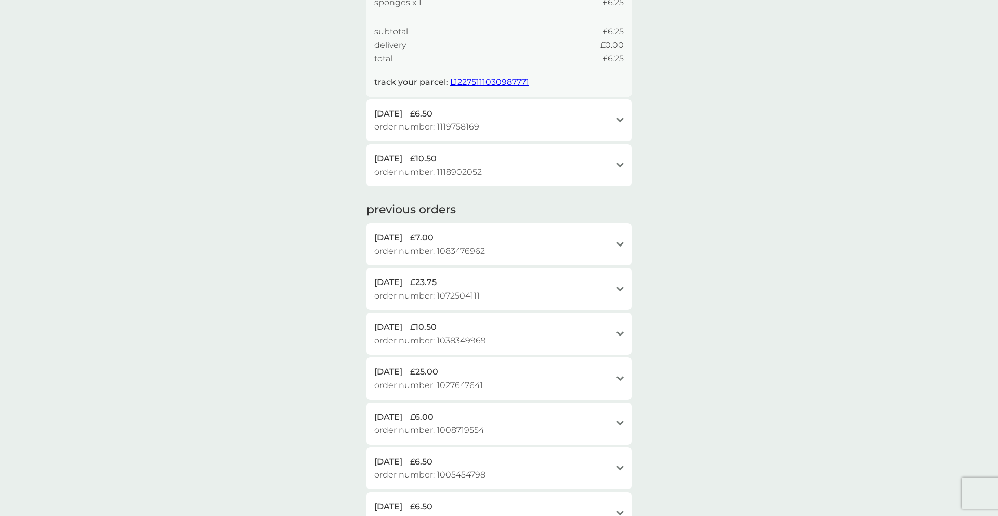
scroll to position [0, 0]
